Goal: Task Accomplishment & Management: Use online tool/utility

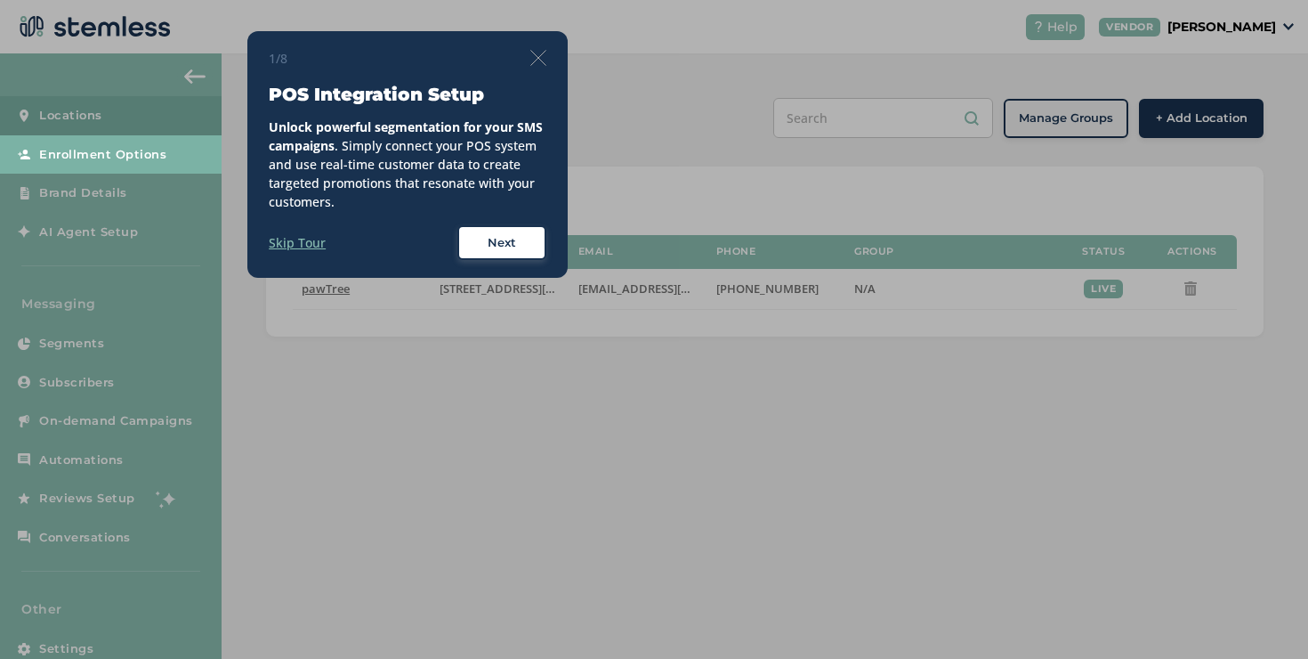
click at [538, 59] on img at bounding box center [538, 58] width 16 height 16
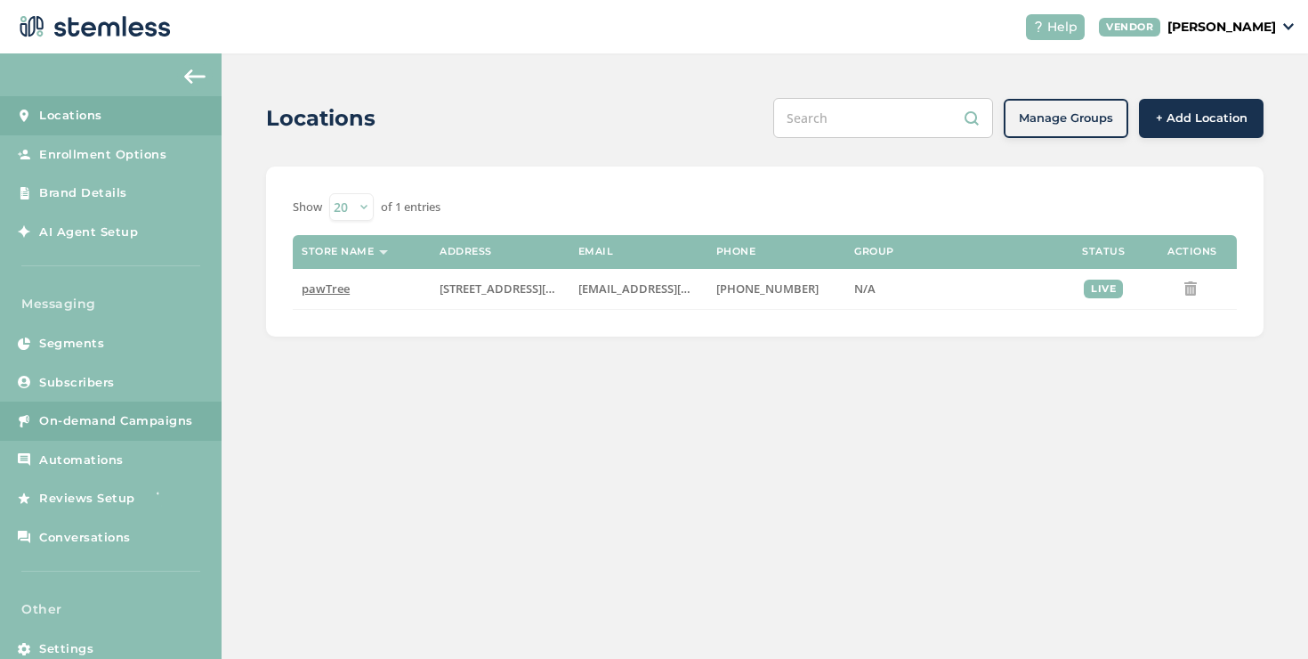
click at [109, 423] on span "On-demand Campaigns" at bounding box center [116, 421] width 154 height 18
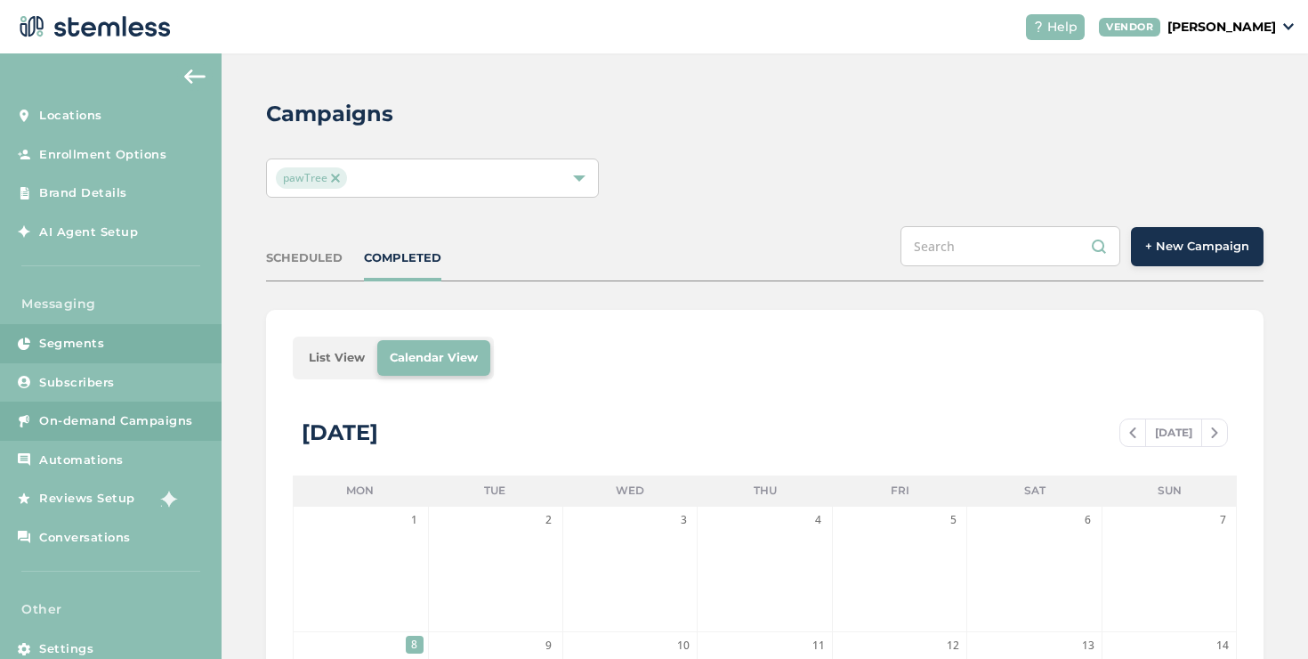
click at [92, 347] on span "Segments" at bounding box center [71, 344] width 65 height 18
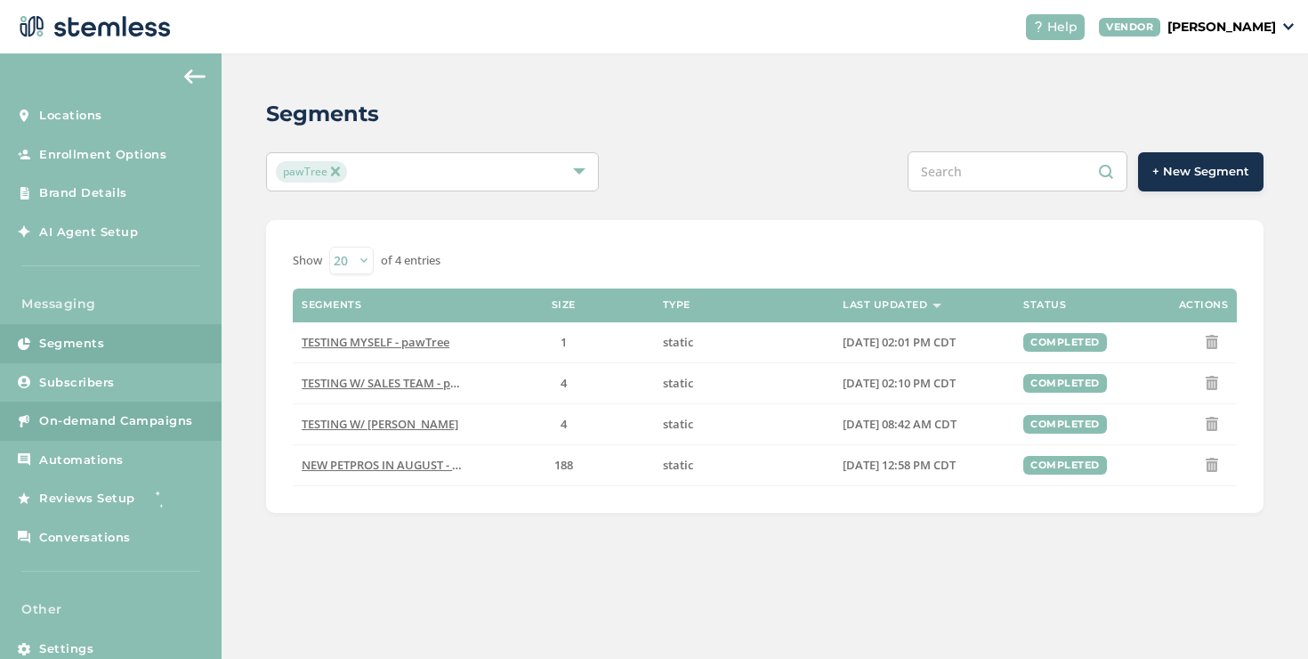
click at [125, 413] on span "On-demand Campaigns" at bounding box center [116, 421] width 154 height 18
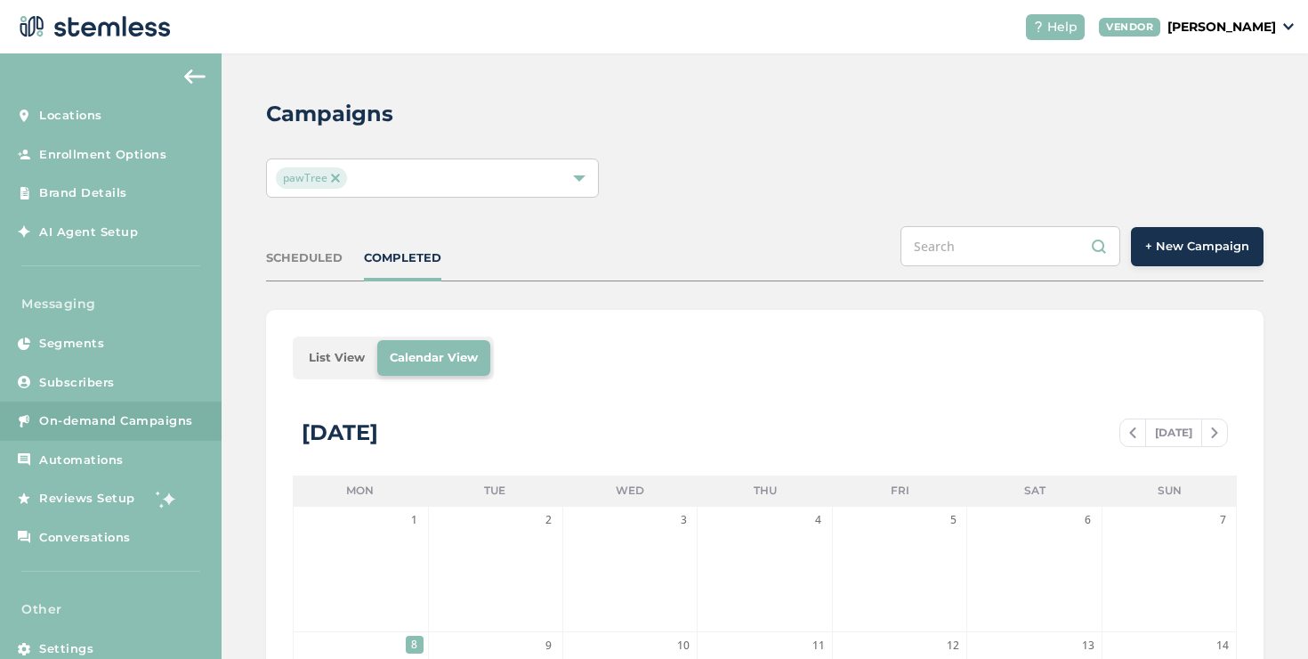
click at [1138, 235] on button "+ New Campaign" at bounding box center [1197, 246] width 133 height 39
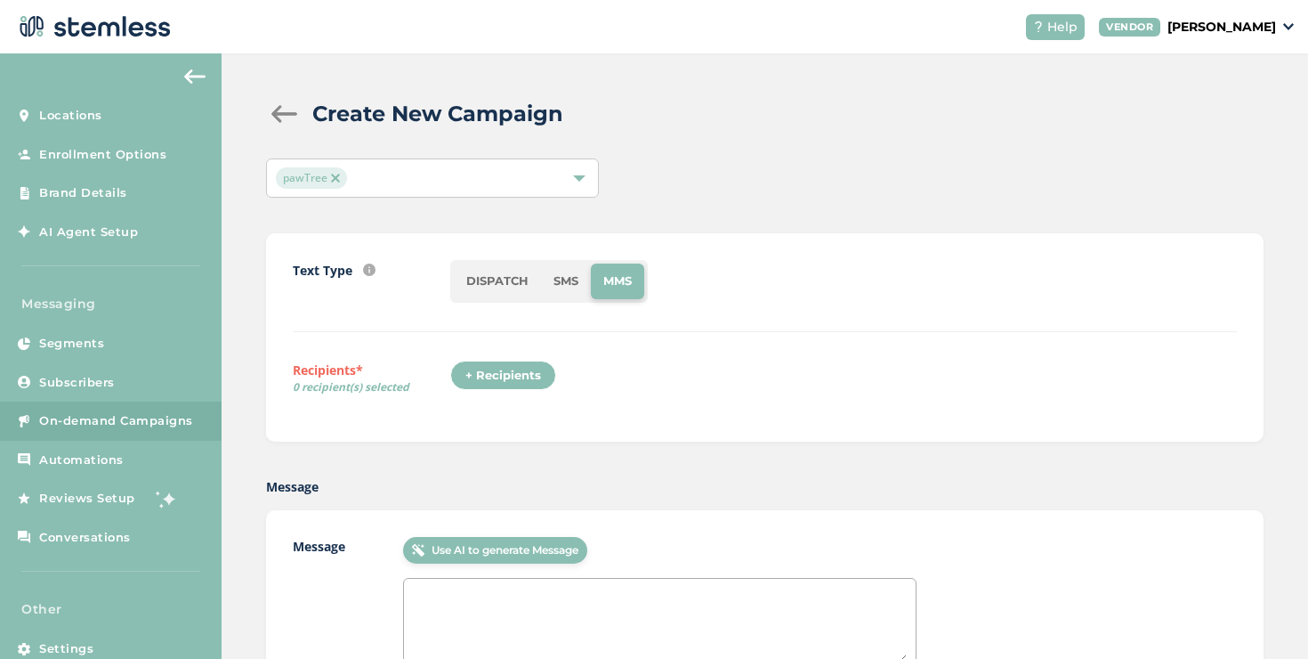
scroll to position [4, 0]
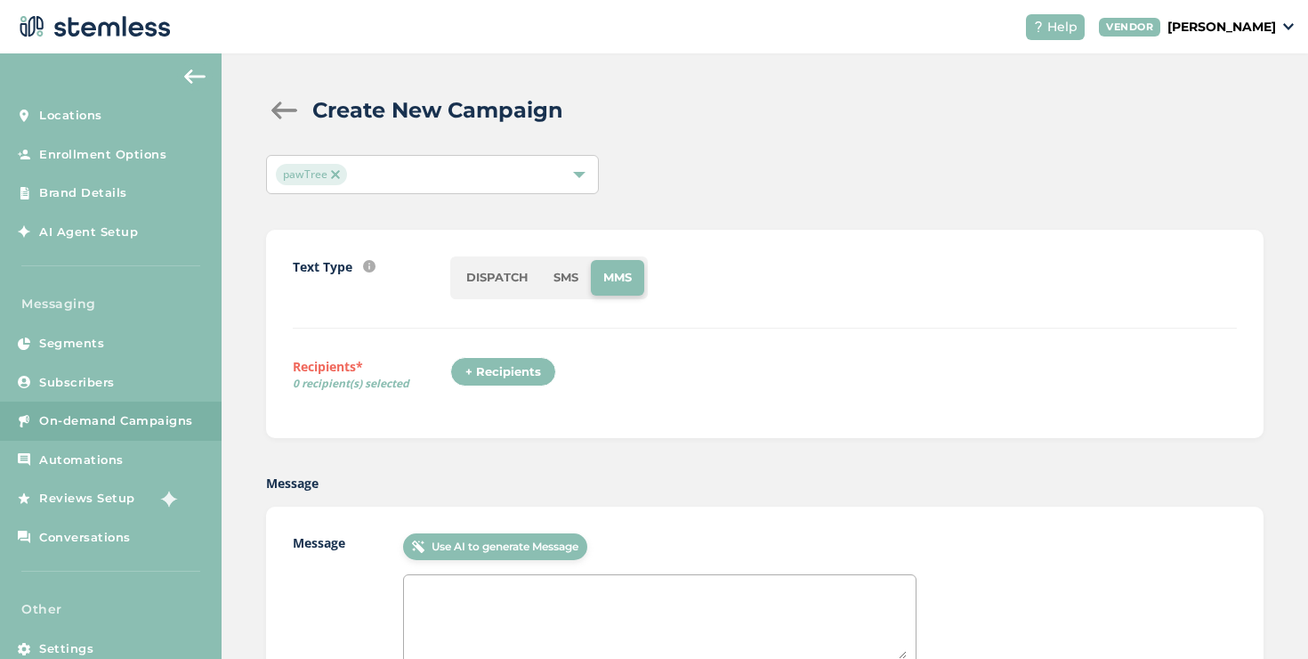
click at [495, 377] on div "+ Recipients" at bounding box center [503, 372] width 106 height 30
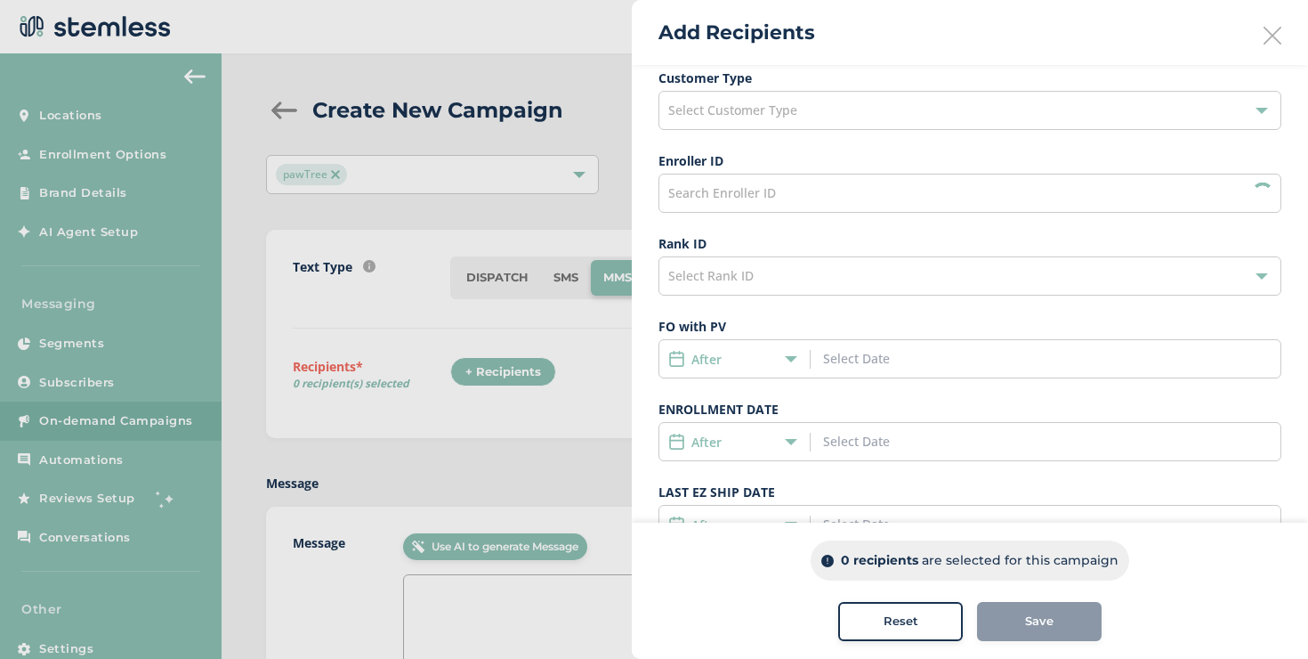
scroll to position [422, 0]
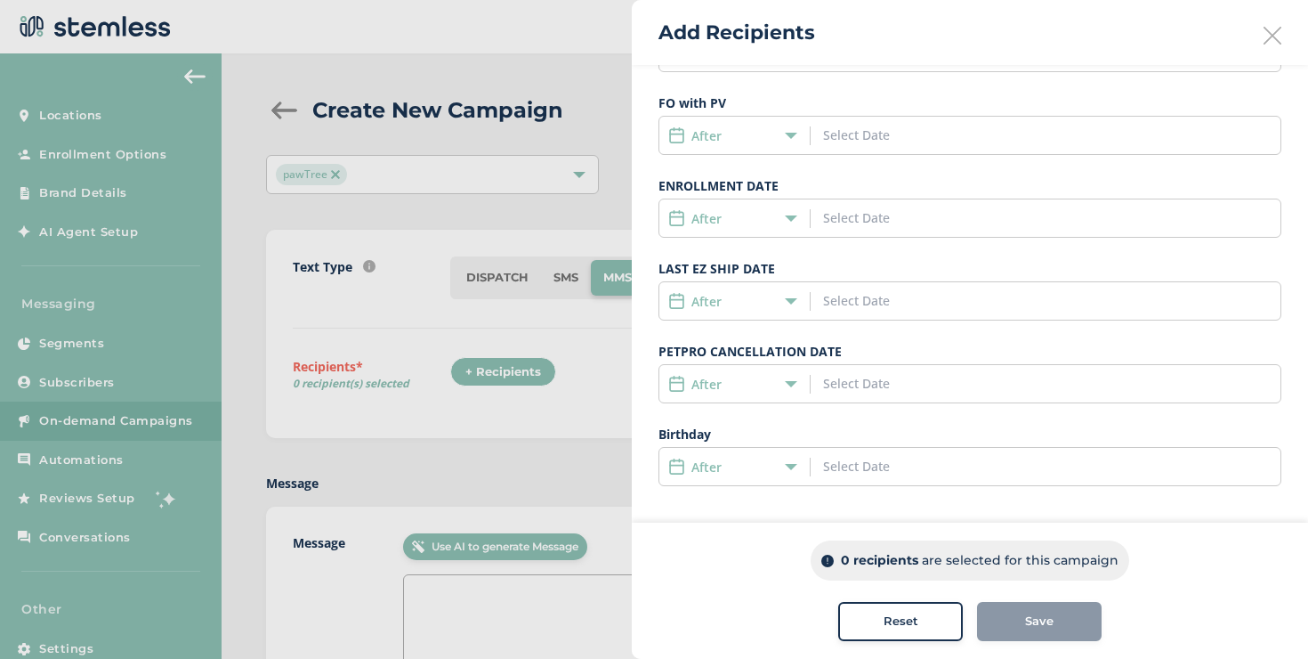
click at [753, 218] on div "After" at bounding box center [730, 218] width 124 height 19
click at [701, 359] on li "Date Range" at bounding box center [734, 350] width 150 height 33
click at [862, 232] on div "Date Range" at bounding box center [970, 217] width 623 height 39
click at [862, 211] on input at bounding box center [903, 217] width 161 height 19
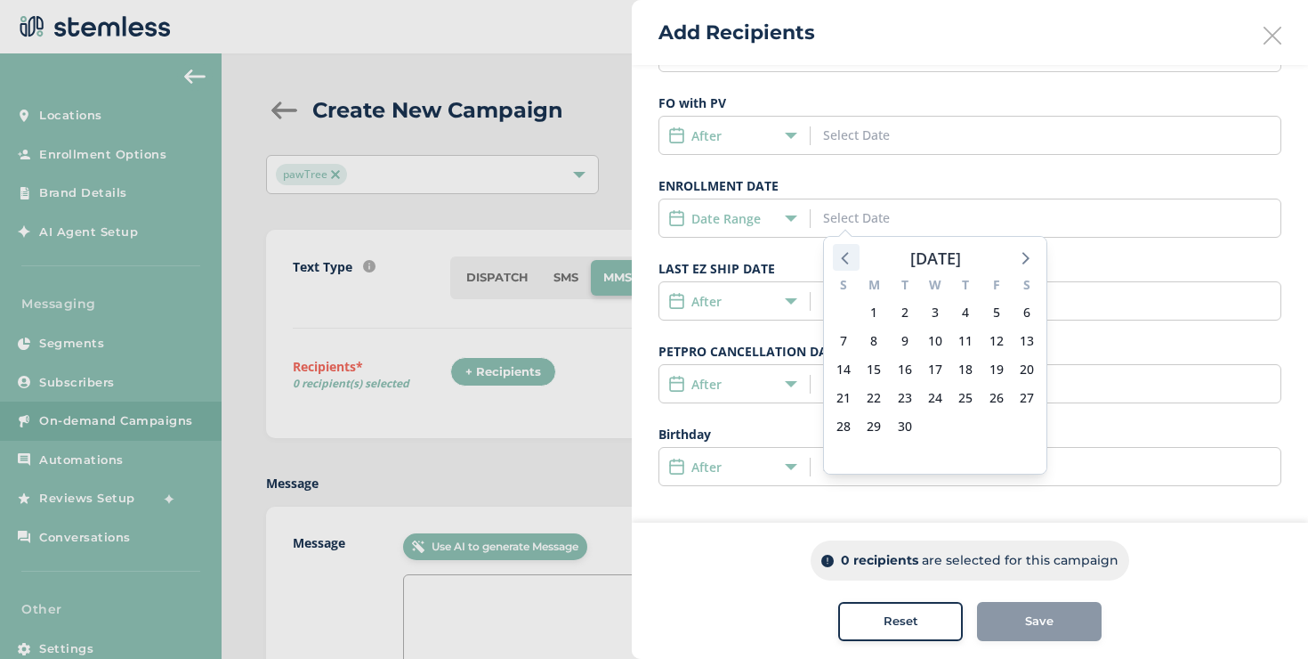
click at [840, 261] on icon at bounding box center [846, 257] width 23 height 23
click at [989, 316] on span "1" at bounding box center [996, 312] width 25 height 25
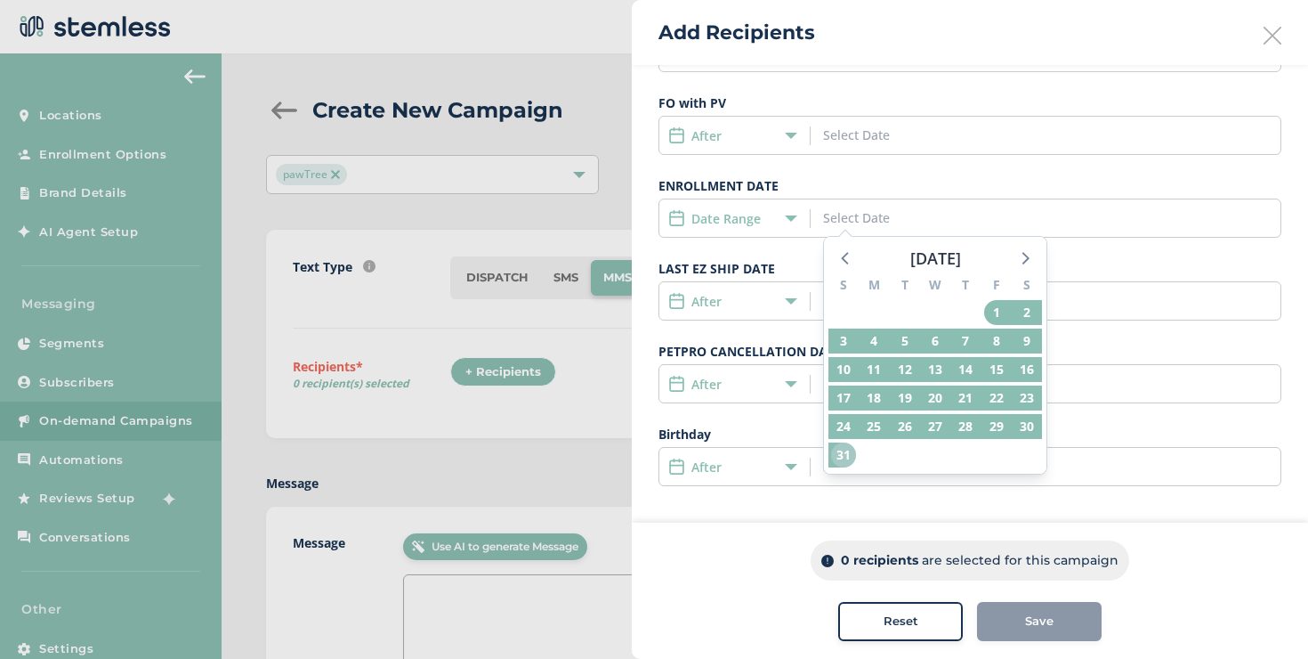
click at [838, 455] on span "31" at bounding box center [843, 454] width 25 height 25
type input "[DATE] - [DATE]"
